Goal: Browse casually: Explore the website without a specific task or goal

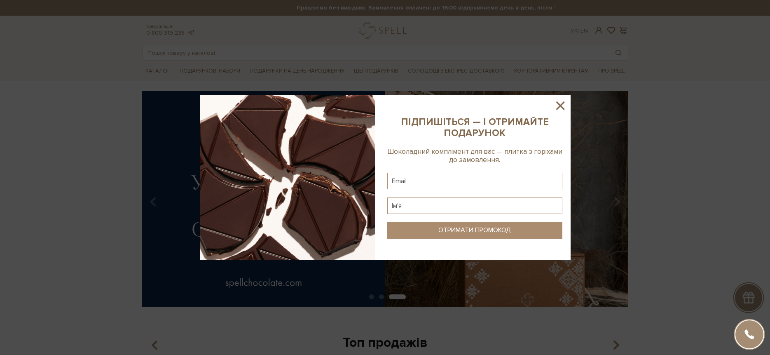
click at [561, 106] on icon at bounding box center [560, 105] width 8 height 8
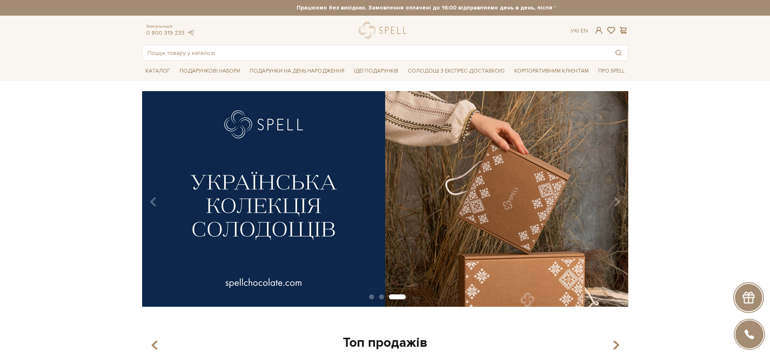
click at [581, 175] on img at bounding box center [385, 198] width 486 height 215
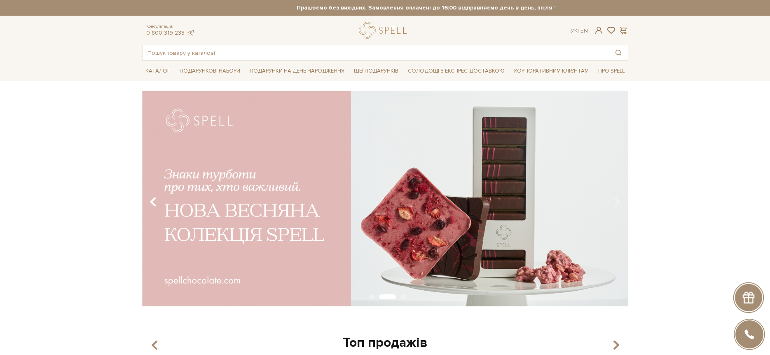
click at [149, 198] on button "Carousel Navigation" at bounding box center [154, 201] width 11 height 19
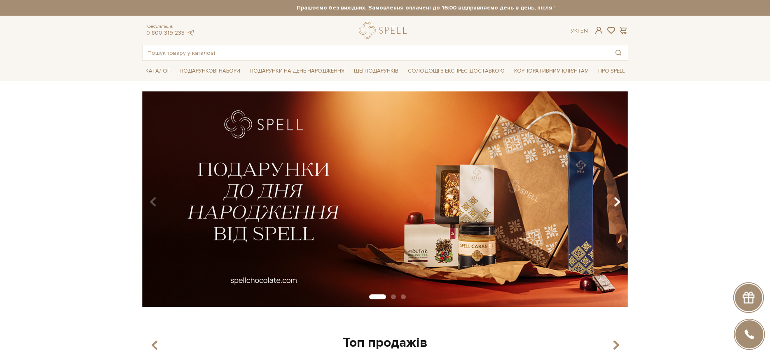
click at [614, 200] on icon "Carousel Navigation" at bounding box center [616, 202] width 7 height 14
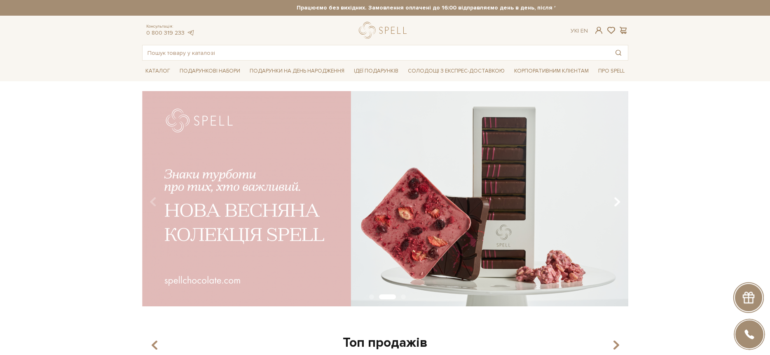
click at [614, 200] on icon "Carousel Navigation" at bounding box center [616, 202] width 7 height 14
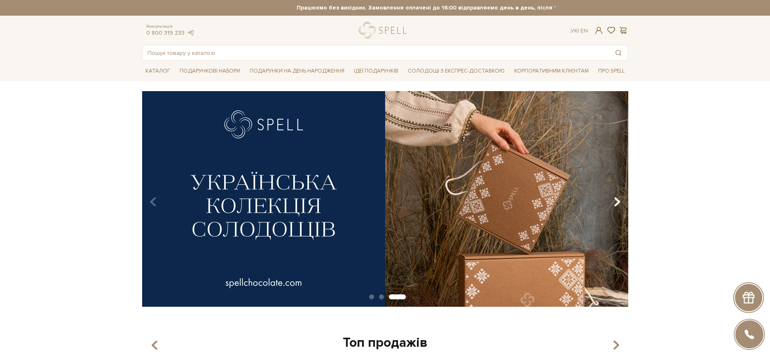
click at [614, 200] on icon "Carousel Navigation" at bounding box center [616, 202] width 7 height 14
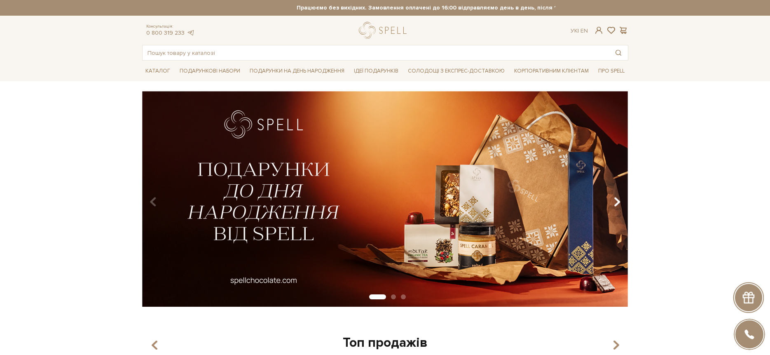
click at [614, 199] on icon "Carousel Navigation" at bounding box center [616, 202] width 7 height 14
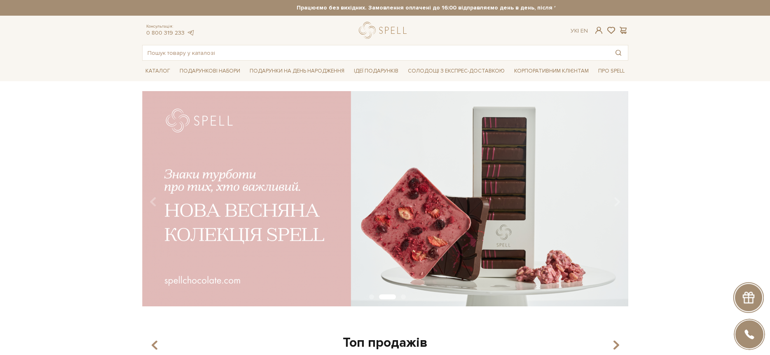
click at [733, 176] on div "slide 3 of 3" at bounding box center [385, 196] width 770 height 210
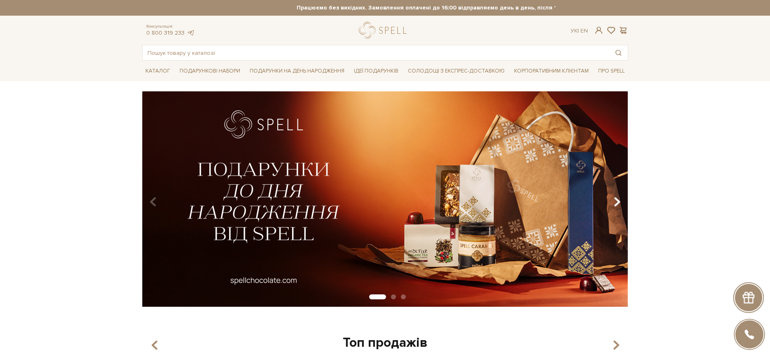
click at [614, 199] on icon "Carousel Navigation" at bounding box center [616, 202] width 7 height 14
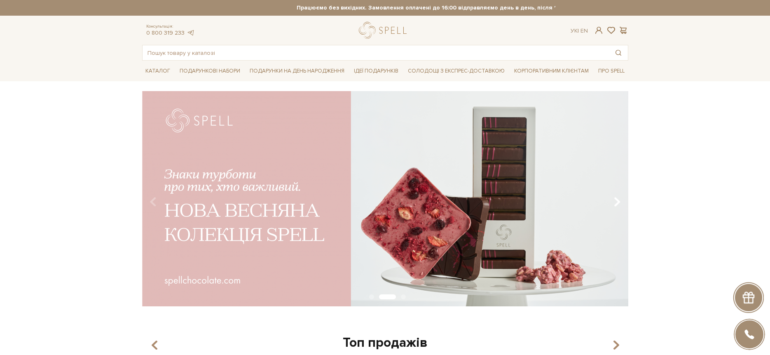
click at [614, 199] on icon "Carousel Navigation" at bounding box center [616, 202] width 7 height 14
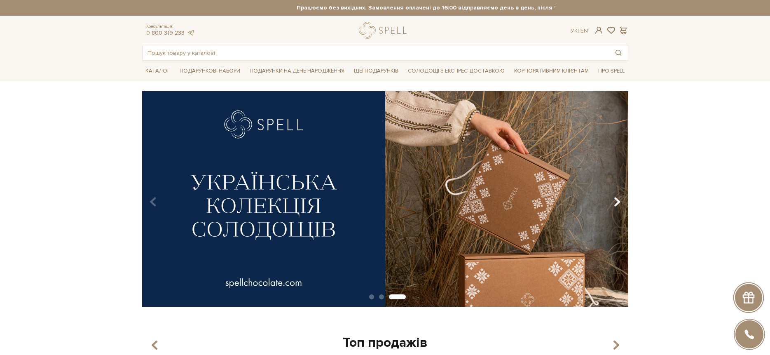
click at [614, 199] on icon "Carousel Navigation" at bounding box center [616, 202] width 7 height 14
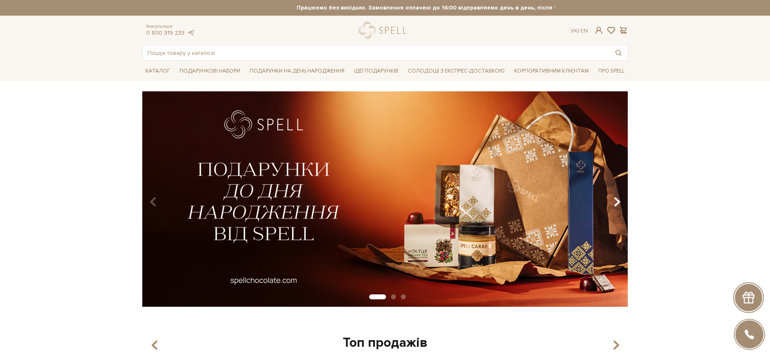
click at [615, 197] on icon "Carousel Navigation" at bounding box center [616, 202] width 7 height 14
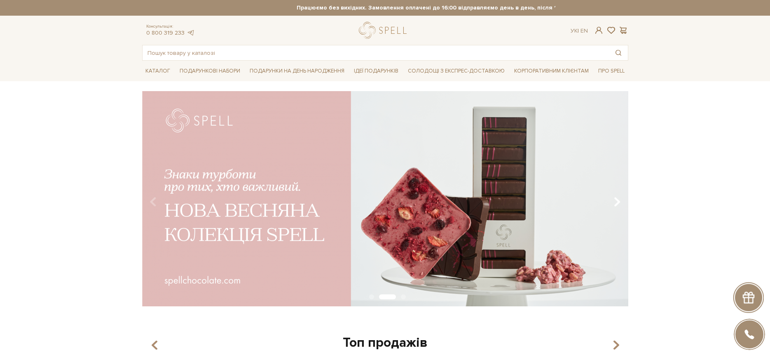
click at [615, 196] on icon "Carousel Navigation" at bounding box center [616, 202] width 7 height 14
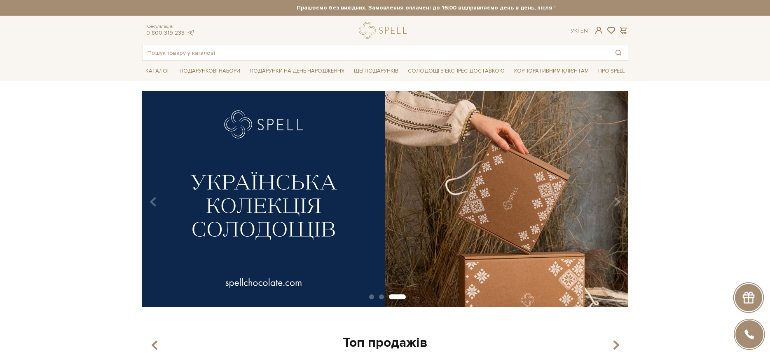
click at [706, 199] on div "slide 4 of 3" at bounding box center [385, 196] width 770 height 210
